Goal: Task Accomplishment & Management: Use online tool/utility

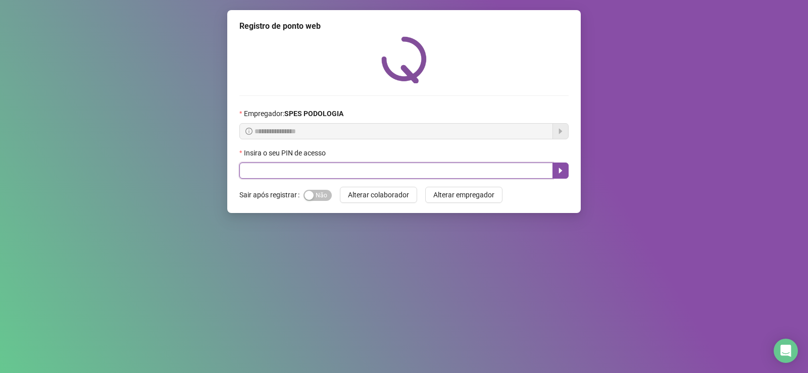
click at [363, 171] on input "text" at bounding box center [396, 171] width 314 height 16
type input "*****"
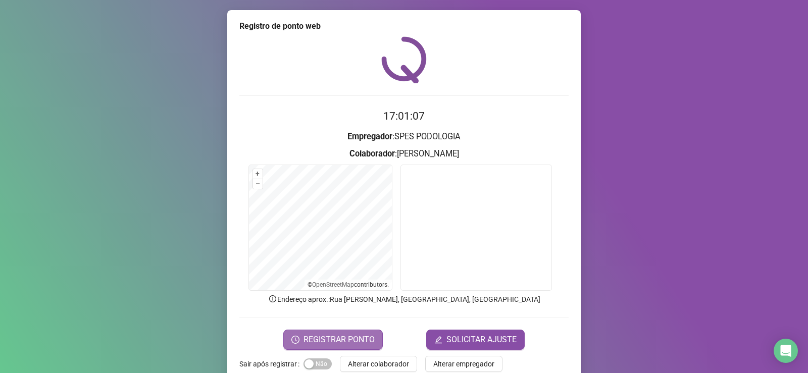
click at [358, 341] on span "REGISTRAR PONTO" at bounding box center [338, 340] width 71 height 12
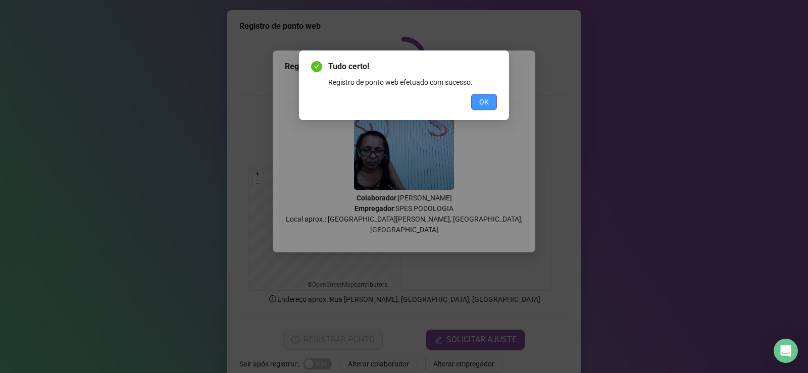
click at [489, 101] on button "OK" at bounding box center [484, 102] width 26 height 16
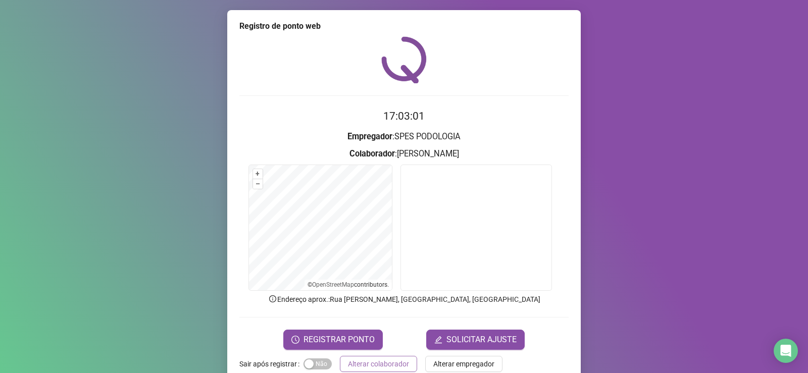
scroll to position [21, 0]
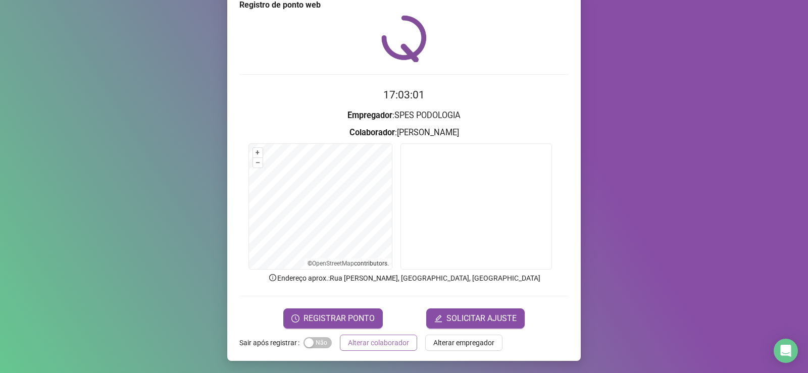
click at [375, 344] on span "Alterar colaborador" at bounding box center [378, 342] width 61 height 11
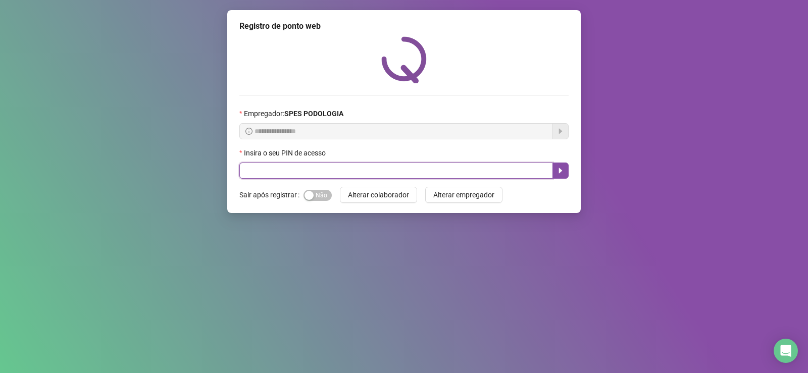
click at [334, 174] on input "text" at bounding box center [396, 171] width 314 height 16
type input "*****"
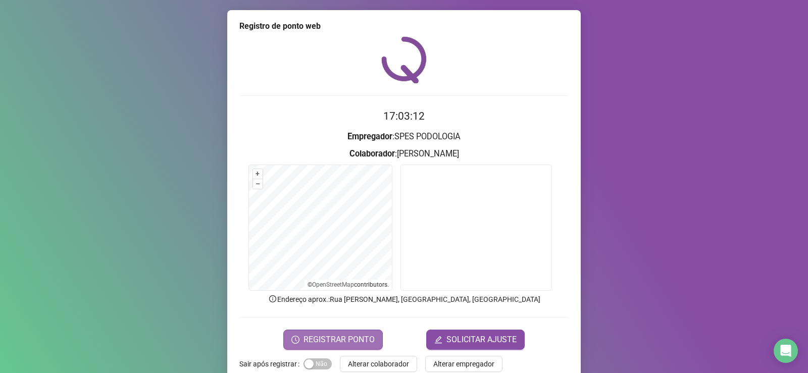
click at [342, 338] on span "REGISTRAR PONTO" at bounding box center [338, 340] width 71 height 12
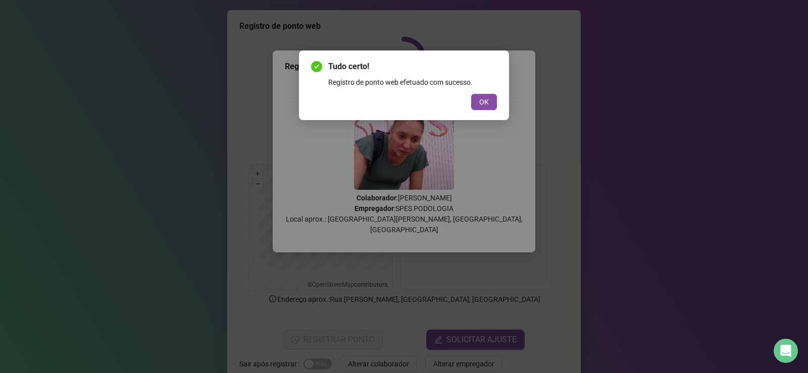
drag, startPoint x: 482, startPoint y: 104, endPoint x: 451, endPoint y: 260, distance: 159.1
click at [480, 107] on span "OK" at bounding box center [484, 101] width 10 height 11
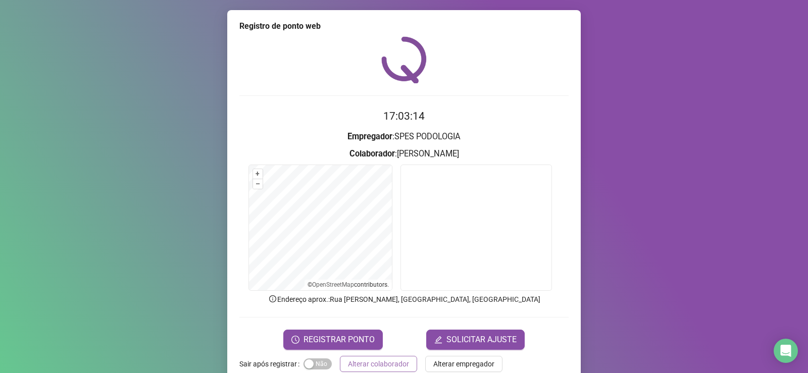
click at [388, 368] on span "Alterar colaborador" at bounding box center [378, 364] width 61 height 11
